Goal: Task Accomplishment & Management: Manage account settings

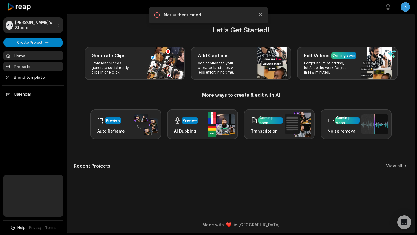
click at [29, 65] on link "Projects" at bounding box center [32, 67] width 59 height 10
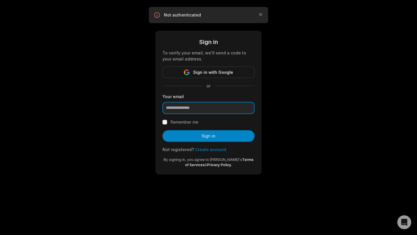
click at [183, 104] on input "email" at bounding box center [208, 108] width 92 height 12
type input "**********"
click at [180, 122] on label "Remember me" at bounding box center [184, 122] width 28 height 7
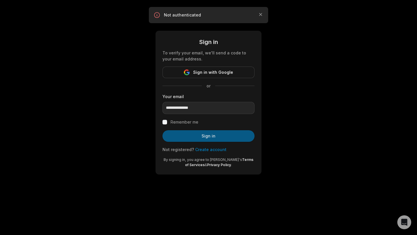
click at [185, 134] on button "Sign in" at bounding box center [208, 136] width 92 height 12
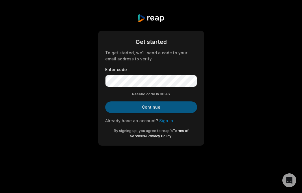
click at [147, 110] on button "Continue" at bounding box center [151, 108] width 92 height 12
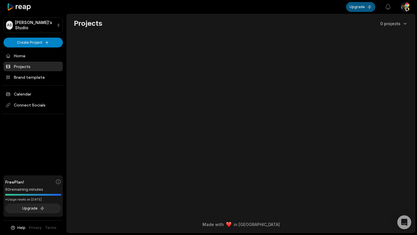
click at [368, 9] on button "Upgrade" at bounding box center [360, 7] width 29 height 10
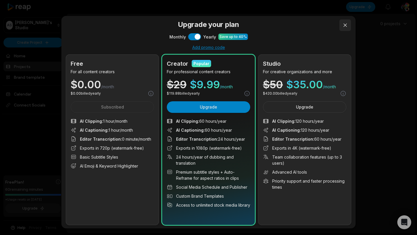
click at [345, 28] on button at bounding box center [345, 25] width 12 height 12
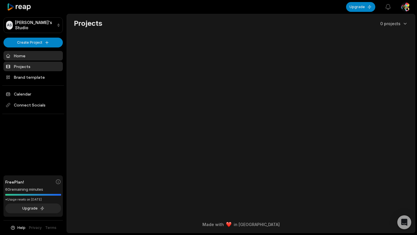
click at [23, 52] on link "Home" at bounding box center [32, 56] width 59 height 10
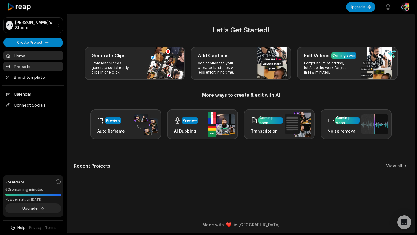
click at [23, 64] on link "Projects" at bounding box center [32, 67] width 59 height 10
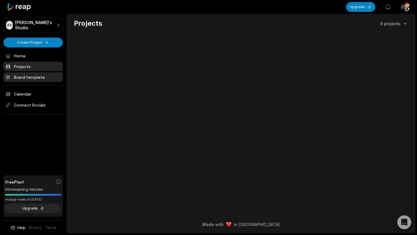
click at [24, 75] on link "Brand template" at bounding box center [32, 77] width 59 height 10
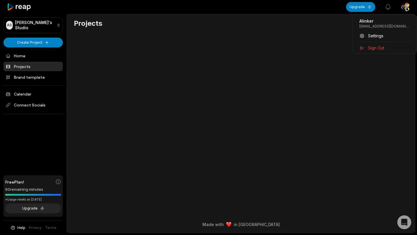
click at [403, 5] on html "AS [PERSON_NAME]'s Studio Create Project Home Projects Brand template Calendar …" at bounding box center [208, 117] width 417 height 235
click at [381, 48] on span "Sign Out" at bounding box center [376, 48] width 16 height 6
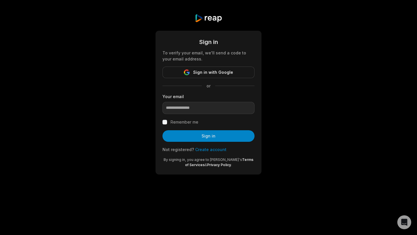
click at [184, 119] on label "Remember me" at bounding box center [184, 122] width 28 height 7
click at [194, 114] on form "Sign in To verify your email, we'll send a code to your email address. Sign in …" at bounding box center [208, 103] width 92 height 130
click at [203, 108] on input "email" at bounding box center [208, 108] width 92 height 12
type input "**********"
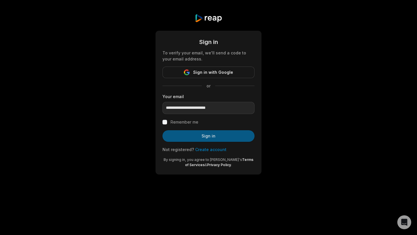
click at [216, 137] on button "Sign in" at bounding box center [208, 136] width 92 height 12
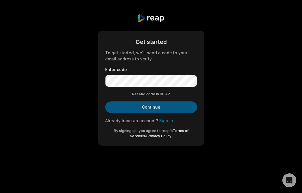
click at [147, 108] on button "Continue" at bounding box center [151, 108] width 92 height 12
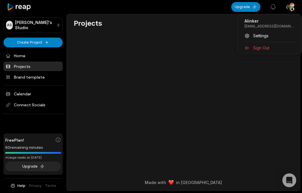
click at [292, 9] on html "AS Alinker's Studio Create Project Home Projects Brand template Calendar Connec…" at bounding box center [151, 96] width 302 height 193
click at [268, 49] on span "Sign Out" at bounding box center [261, 48] width 16 height 6
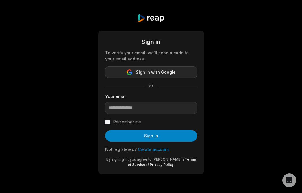
click at [178, 69] on button "Sign in with Google" at bounding box center [151, 73] width 92 height 12
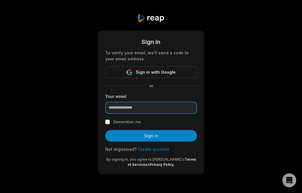
click at [128, 110] on input "email" at bounding box center [151, 108] width 92 height 12
type input "**********"
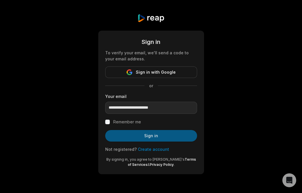
click at [144, 138] on button "Sign in" at bounding box center [151, 136] width 92 height 12
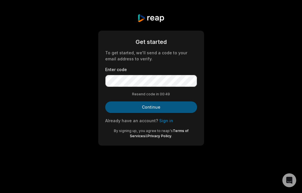
click at [164, 106] on button "Continue" at bounding box center [151, 108] width 92 height 12
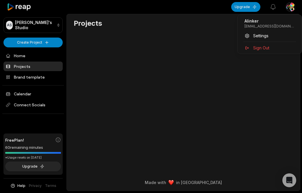
click at [292, 9] on html "AS [PERSON_NAME]'s Studio Create Project Home Projects Brand template Calendar …" at bounding box center [151, 96] width 302 height 193
click at [259, 48] on span "Sign Out" at bounding box center [261, 48] width 16 height 6
